Goal: Check status: Check status

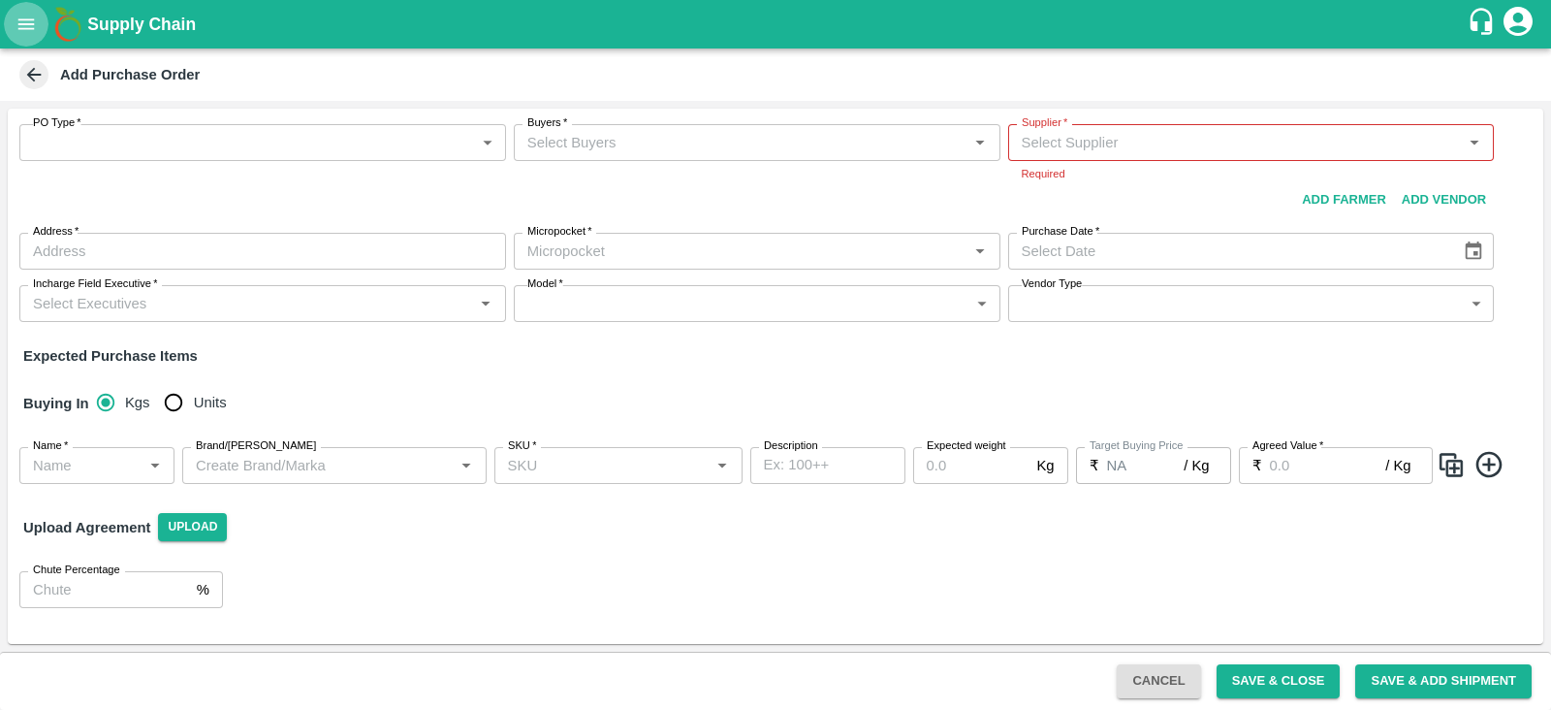
click at [25, 24] on icon "open drawer" at bounding box center [26, 23] width 16 height 11
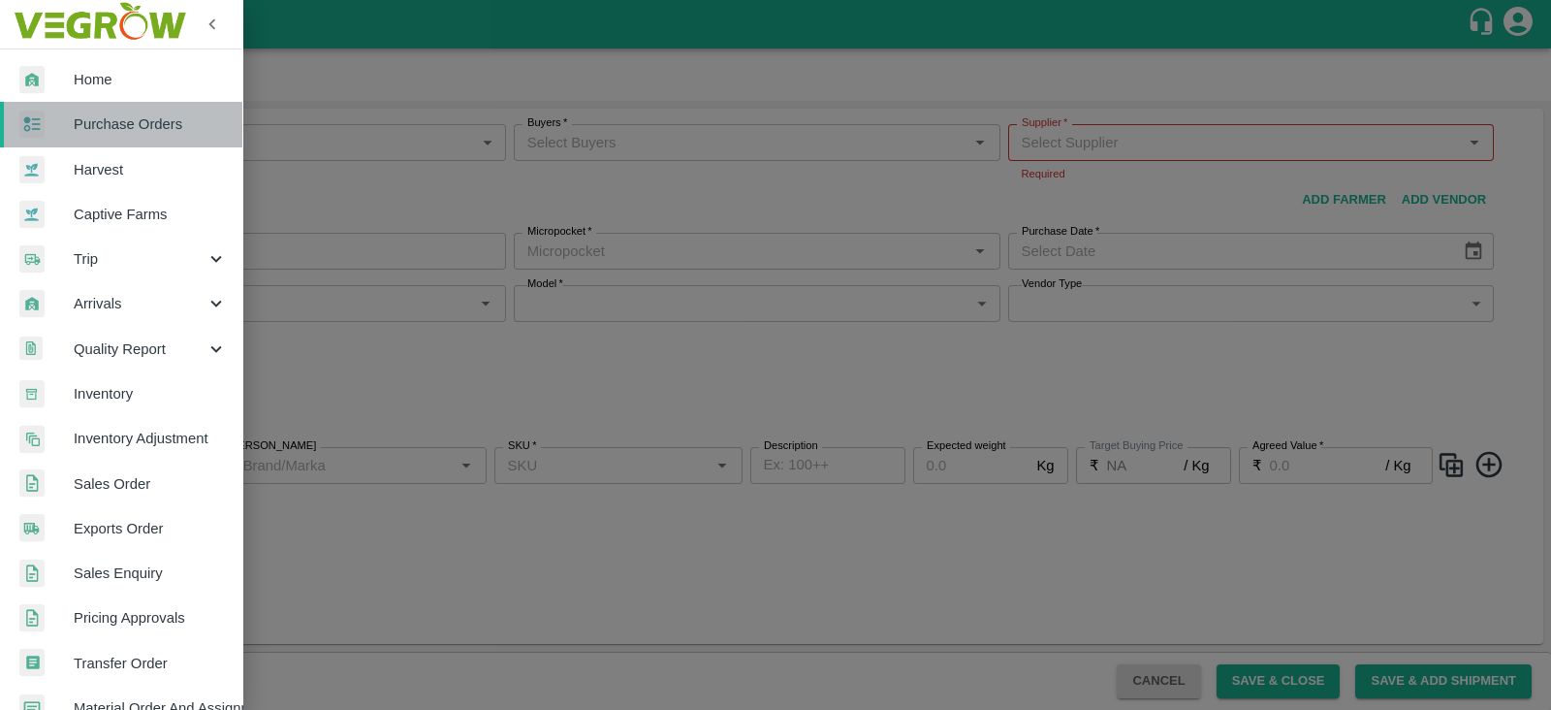
click at [127, 126] on span "Purchase Orders" at bounding box center [150, 123] width 153 height 21
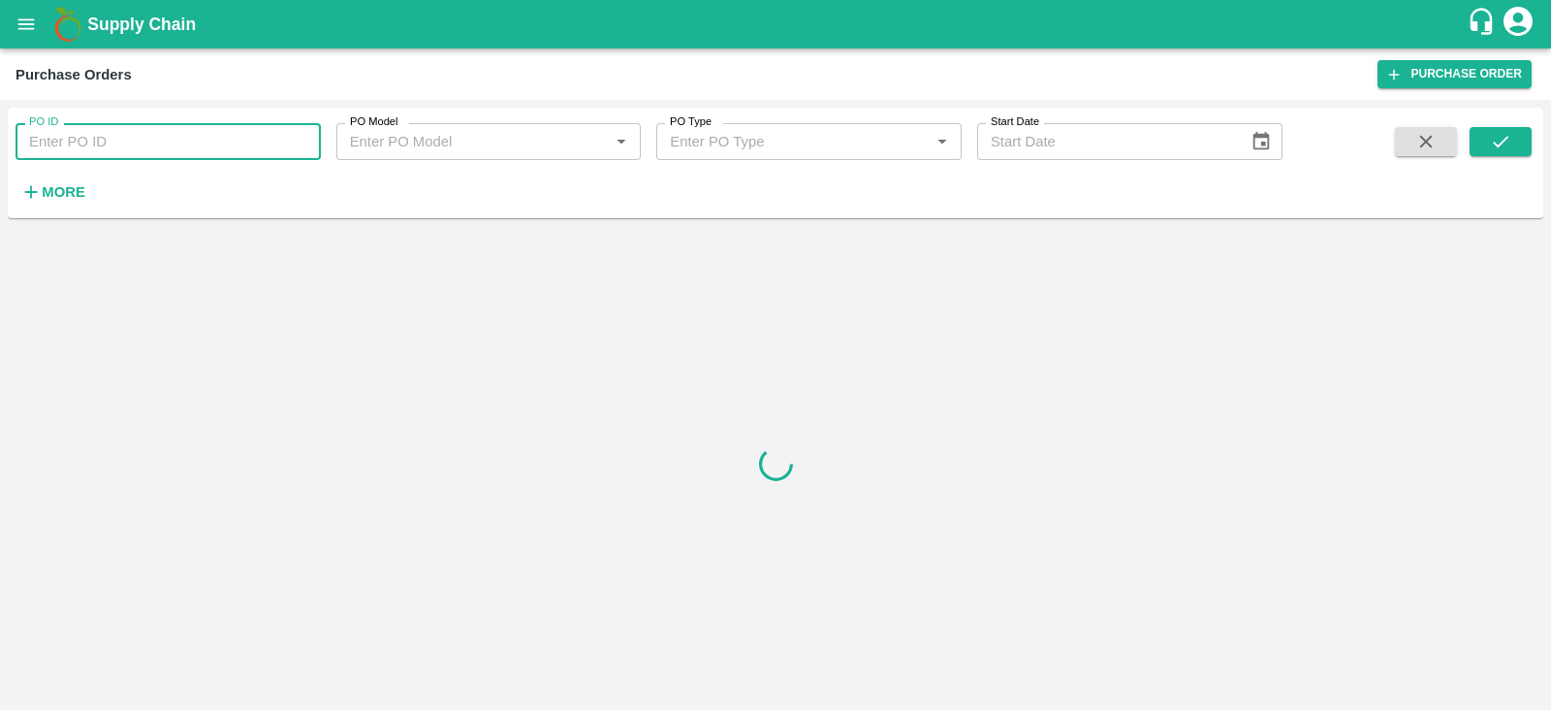
click at [99, 142] on input "PO ID" at bounding box center [168, 141] width 305 height 37
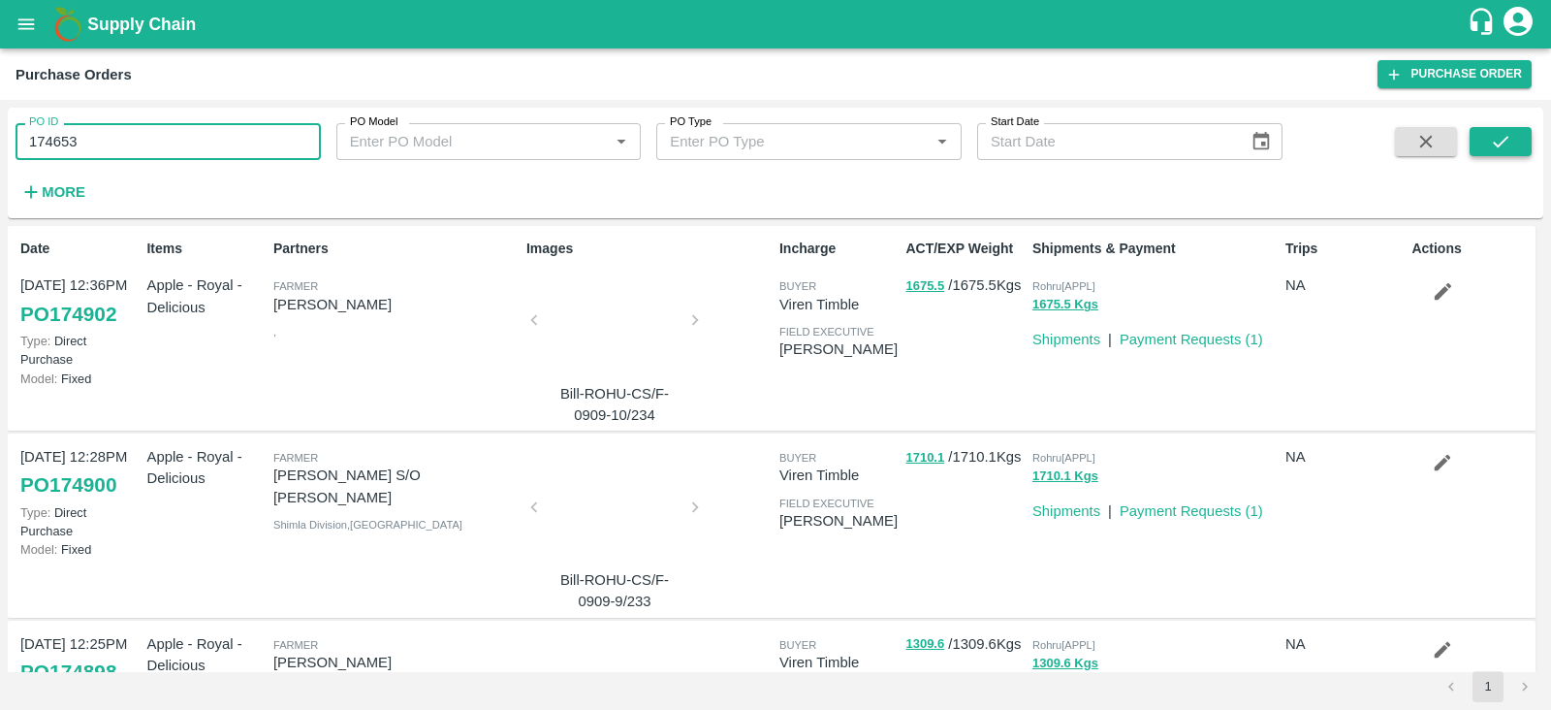
type input "174653"
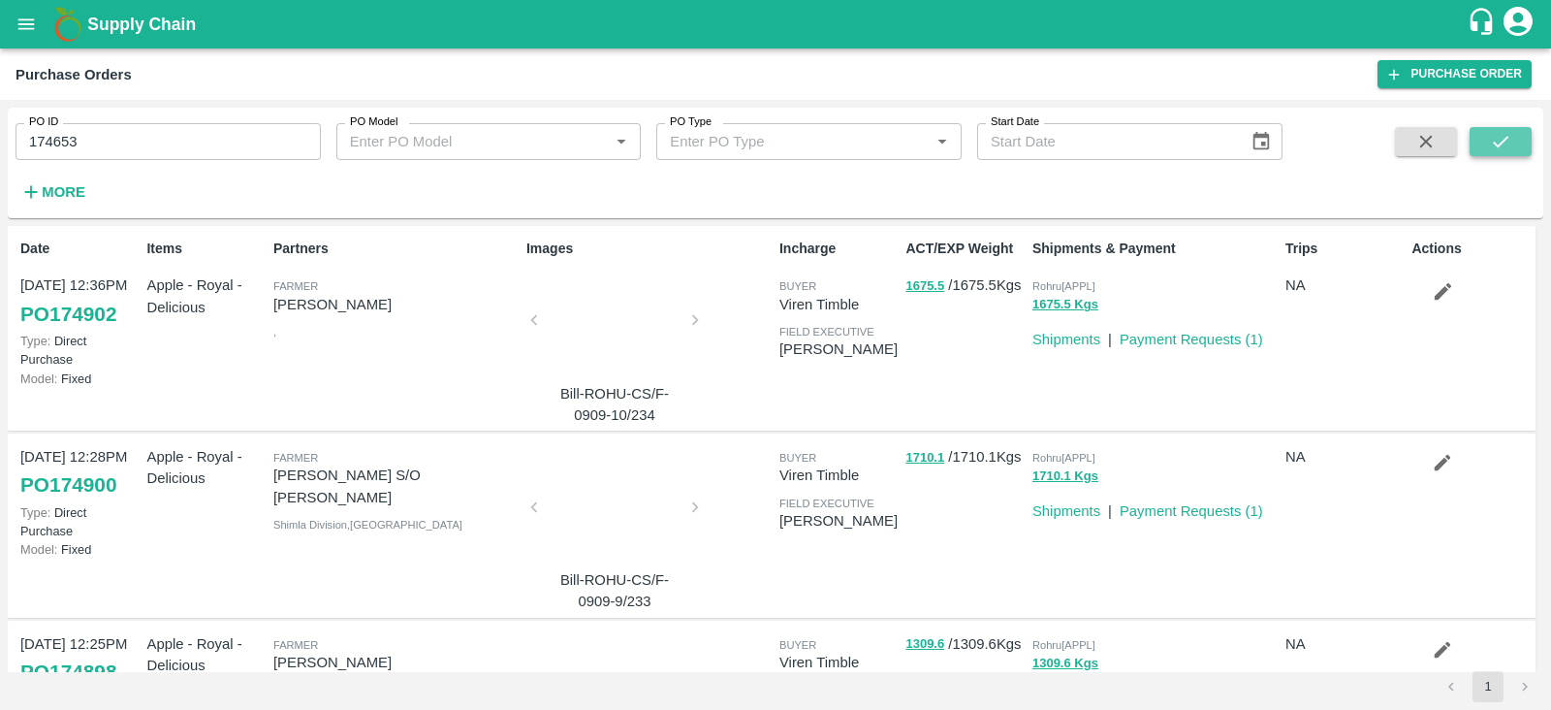
click at [1502, 142] on icon "submit" at bounding box center [1500, 141] width 21 height 21
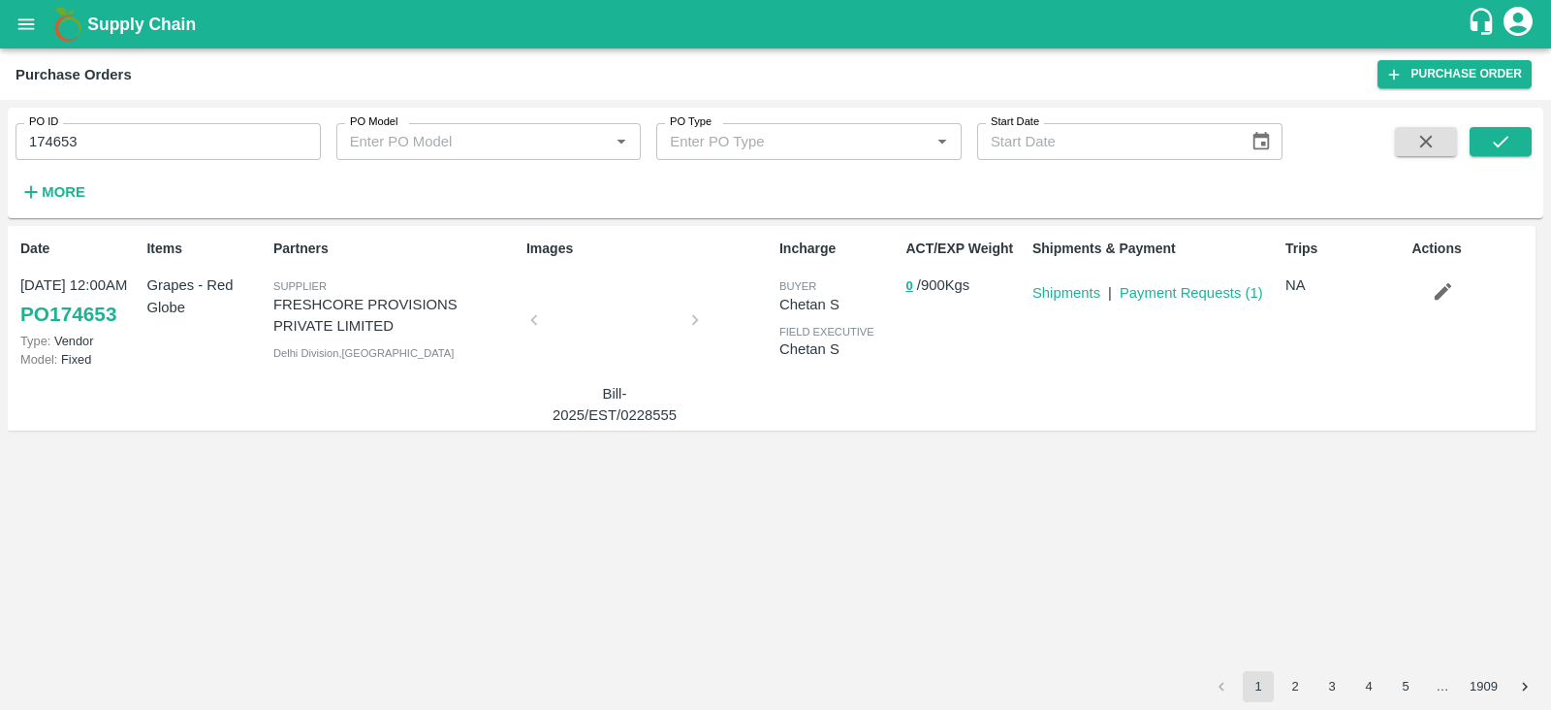
click at [1095, 393] on div "Shipments & Payment Shipments | Payment Requests ( 1 )" at bounding box center [1151, 328] width 253 height 195
click at [1188, 293] on link "Payment Requests ( 1 )" at bounding box center [1191, 293] width 143 height 16
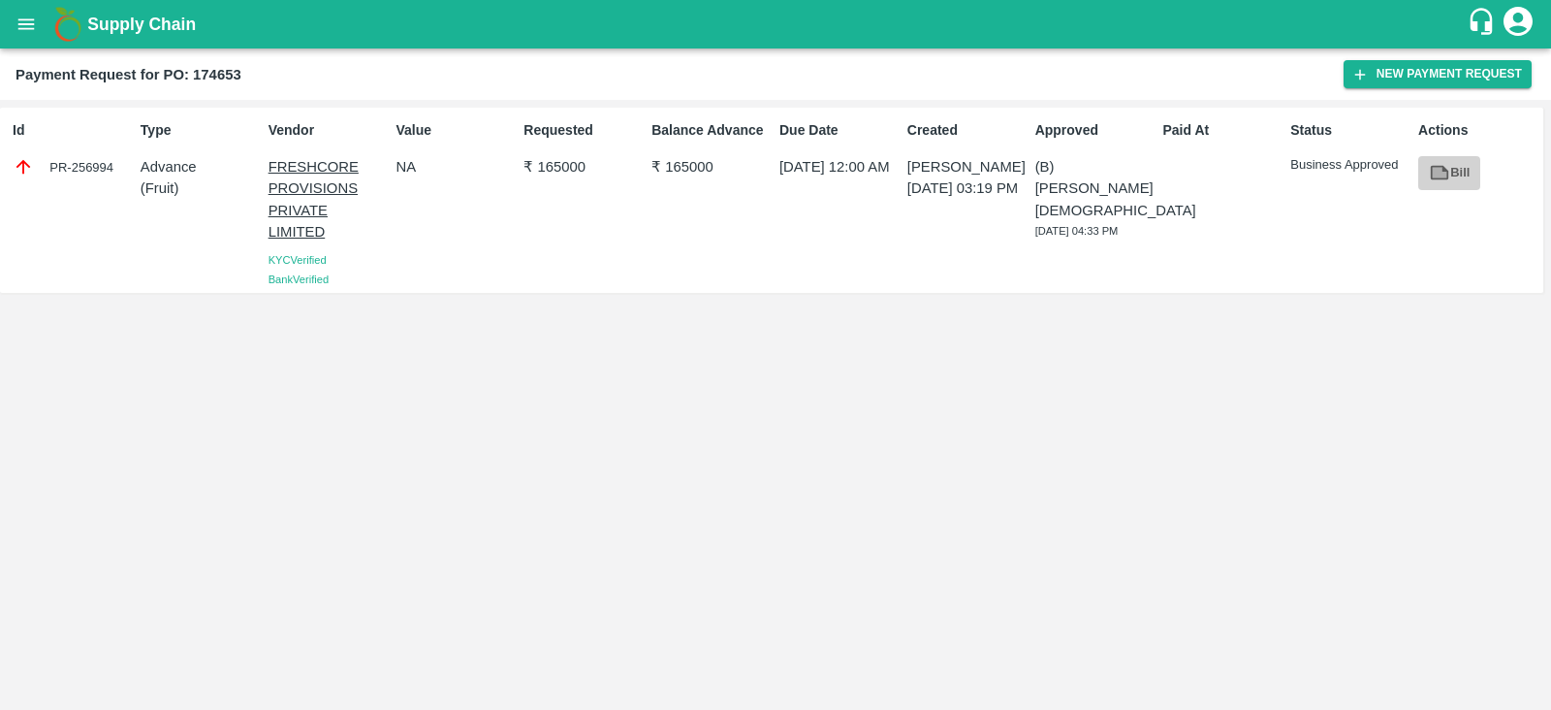
click at [1451, 167] on link "Bill" at bounding box center [1449, 173] width 62 height 34
click at [104, 158] on div "PR-256994" at bounding box center [73, 166] width 120 height 21
drag, startPoint x: 105, startPoint y: 158, endPoint x: 95, endPoint y: 176, distance: 20.8
click at [95, 176] on div "PR-256994" at bounding box center [73, 166] width 120 height 21
click at [91, 164] on div "PR-256994" at bounding box center [73, 166] width 120 height 21
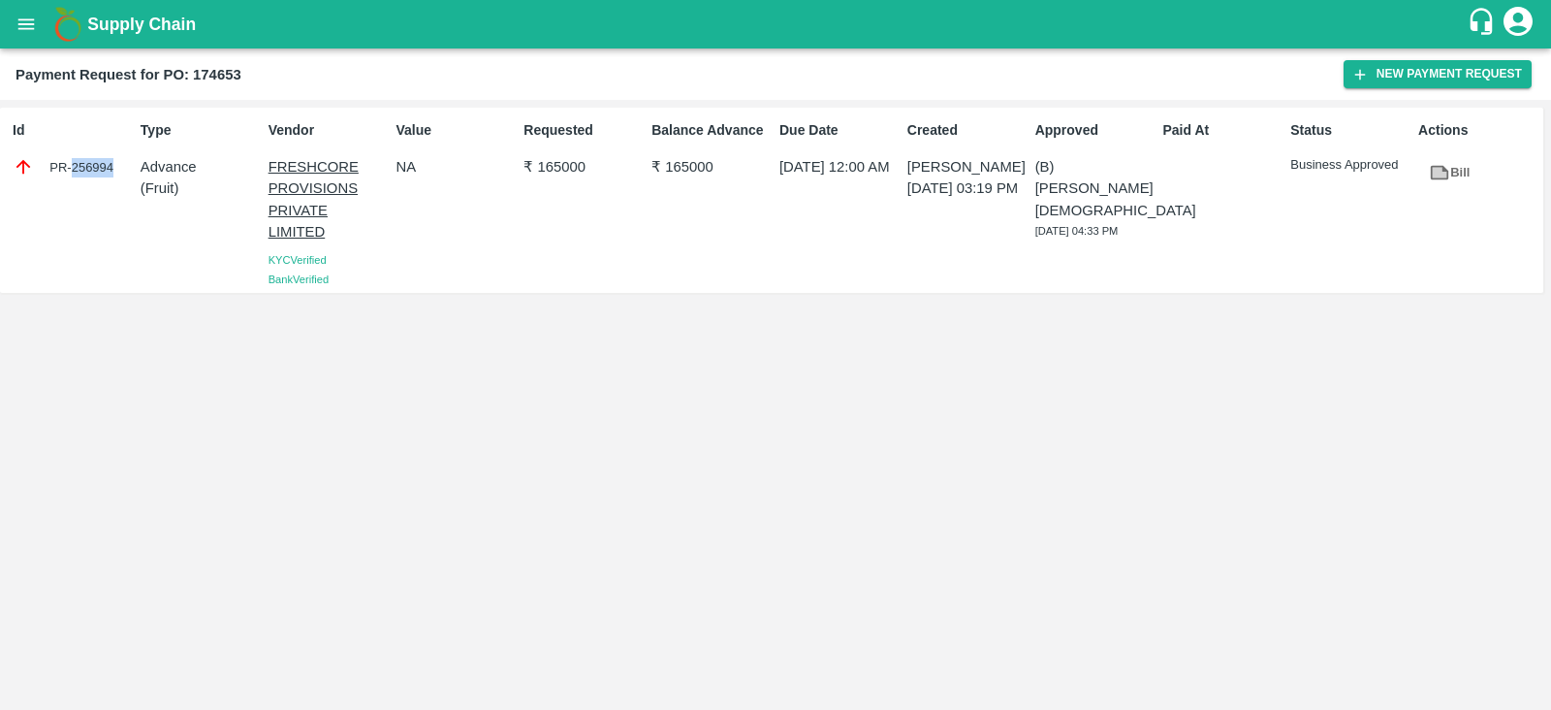
click at [91, 164] on div "PR-256994" at bounding box center [73, 166] width 120 height 21
copy div "256994"
click at [25, 29] on icon "open drawer" at bounding box center [26, 23] width 16 height 11
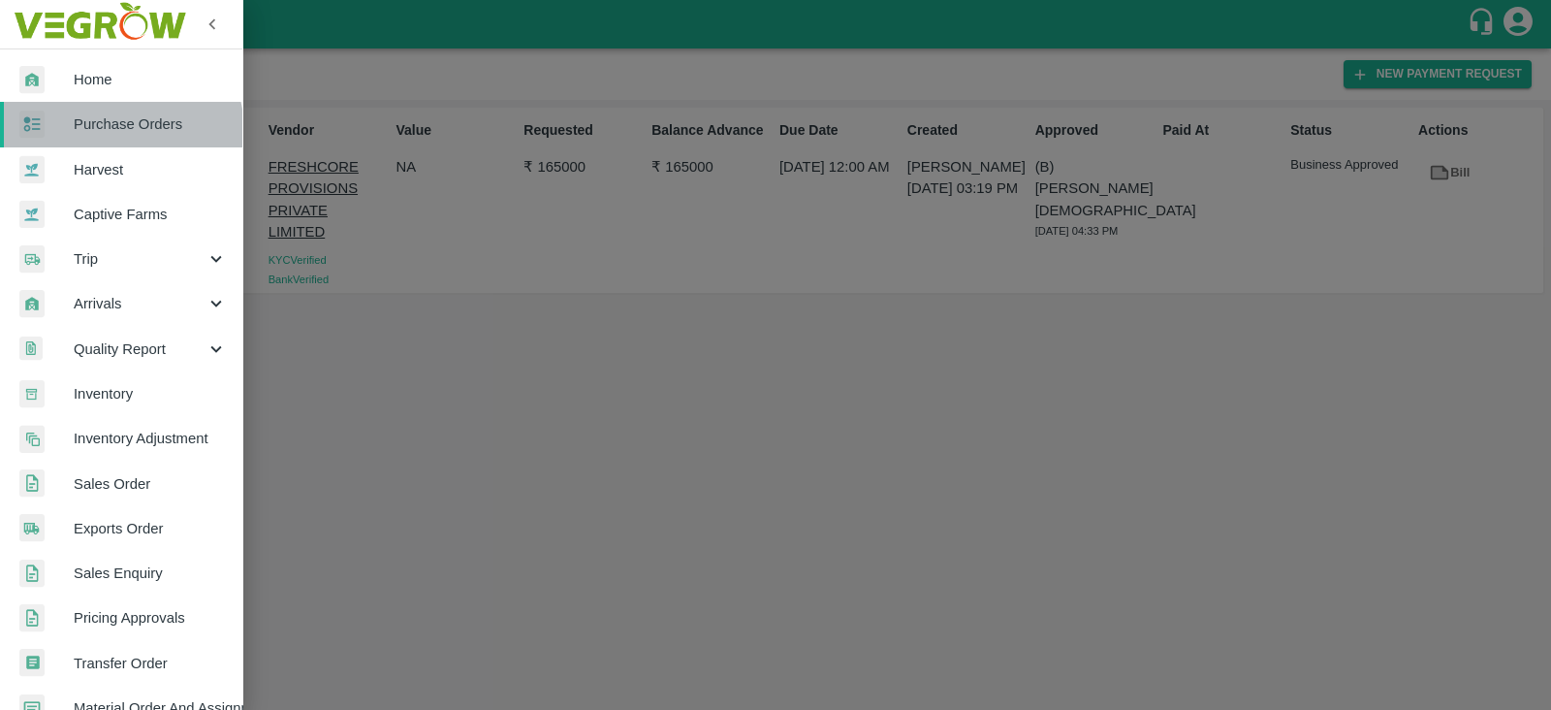
click at [112, 131] on span "Purchase Orders" at bounding box center [150, 123] width 153 height 21
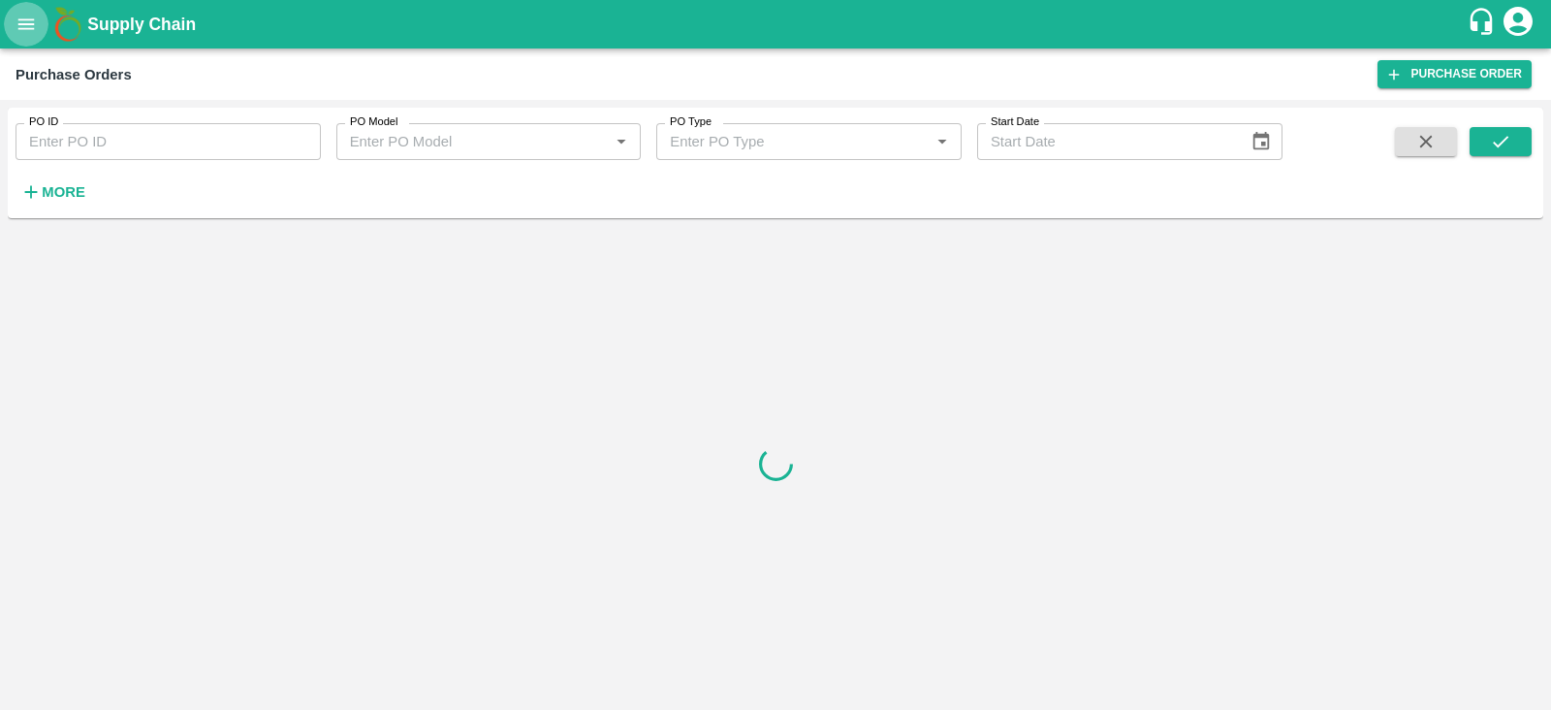
click at [6, 25] on button "open drawer" at bounding box center [26, 24] width 45 height 45
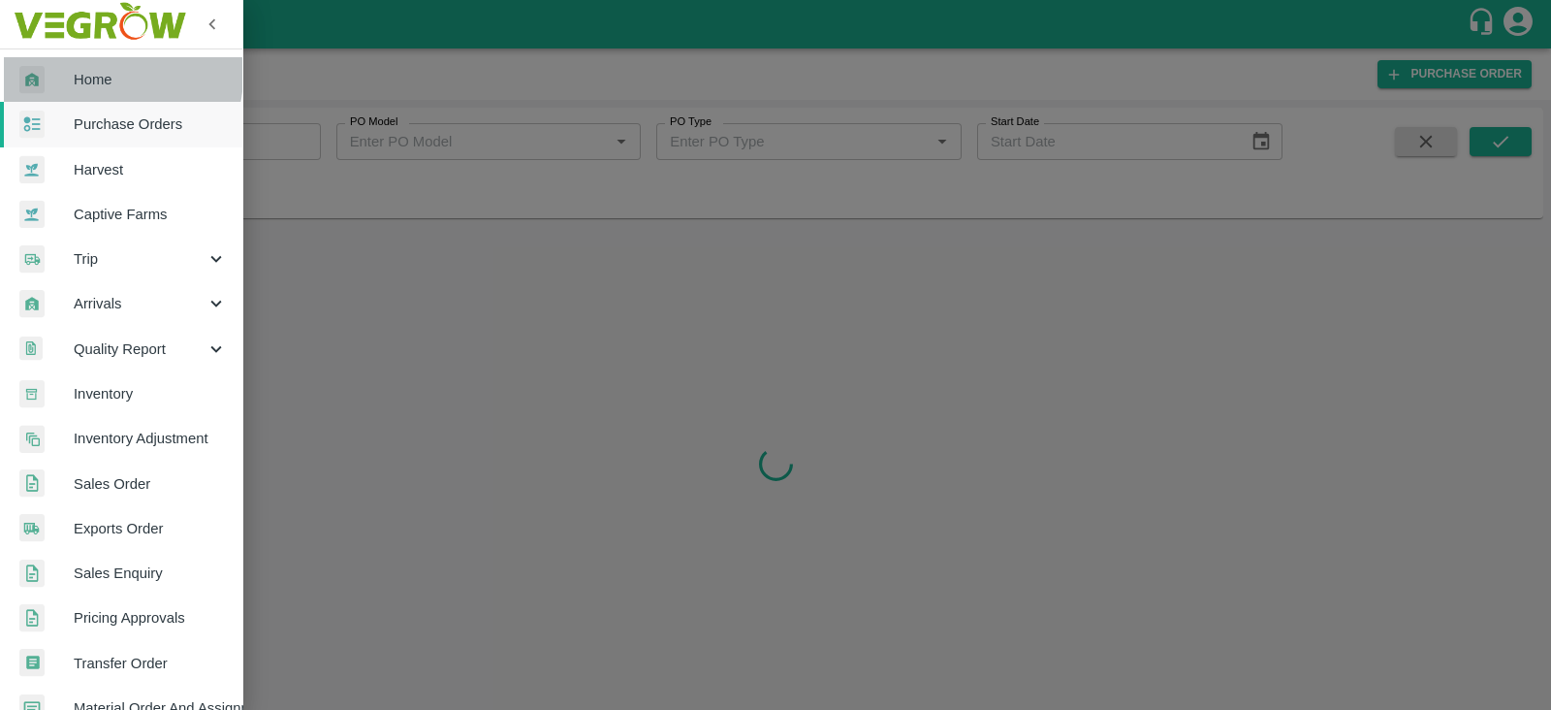
click at [97, 75] on span "Home" at bounding box center [150, 79] width 153 height 21
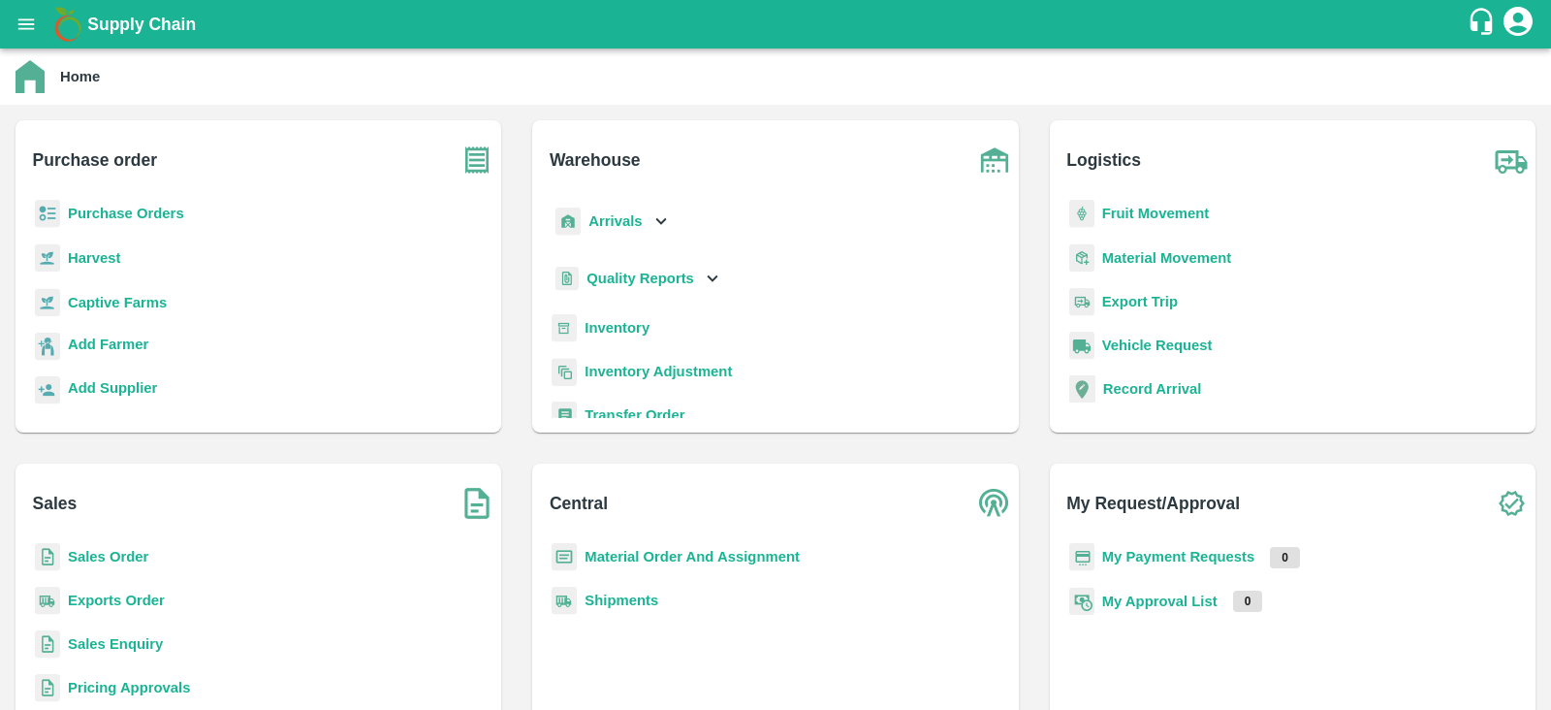
click at [4, 2] on button "open drawer" at bounding box center [26, 24] width 45 height 45
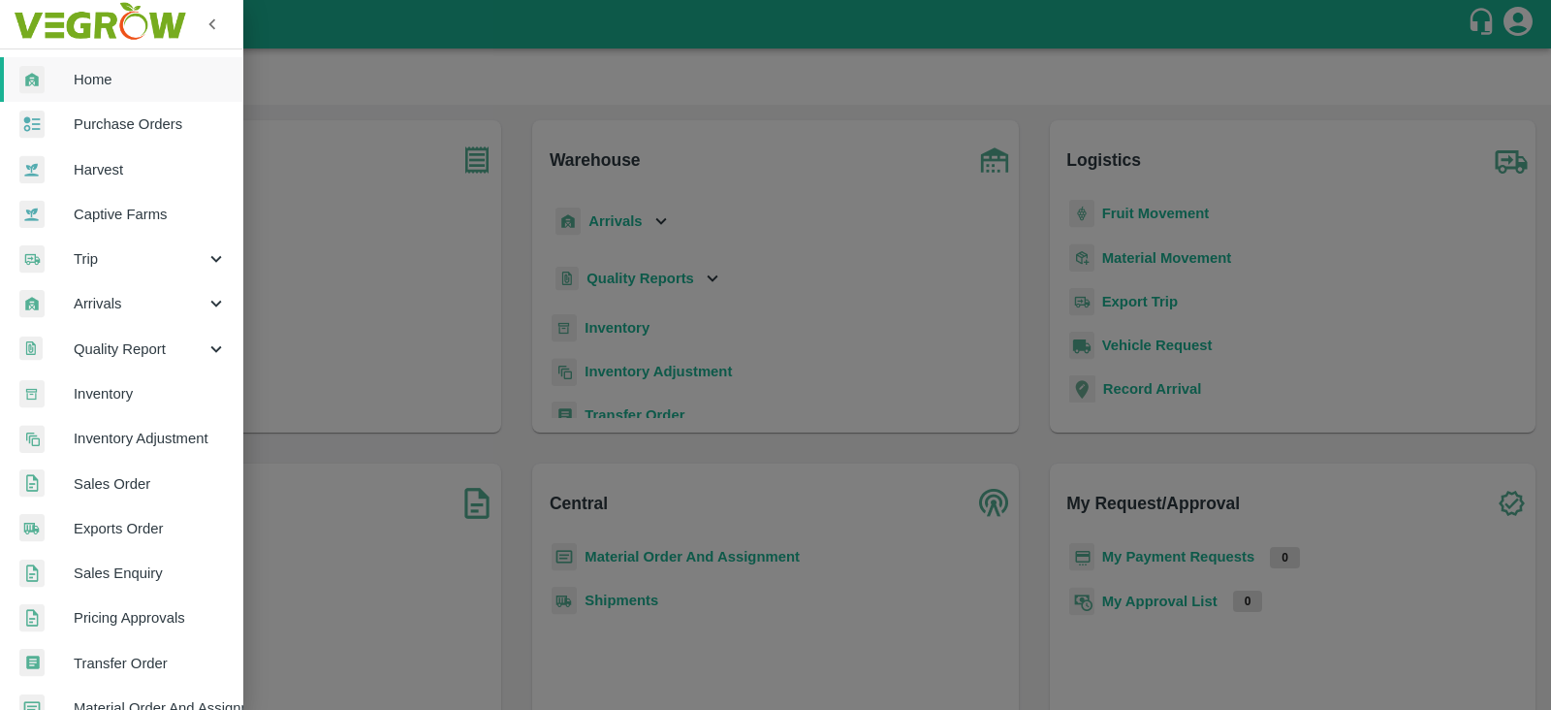
click at [573, 101] on div at bounding box center [775, 355] width 1551 height 710
